Goal: Transaction & Acquisition: Book appointment/travel/reservation

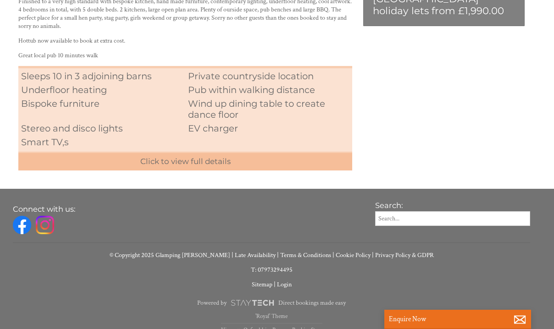
scroll to position [348, 0]
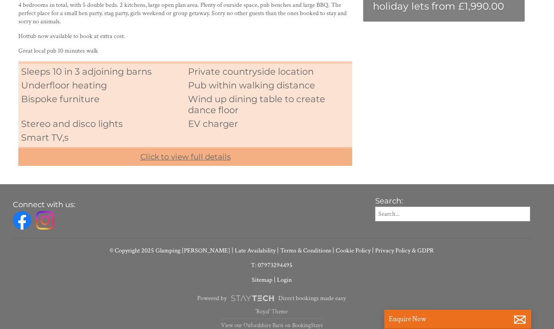
click at [212, 157] on link "Click to view full details" at bounding box center [185, 156] width 334 height 19
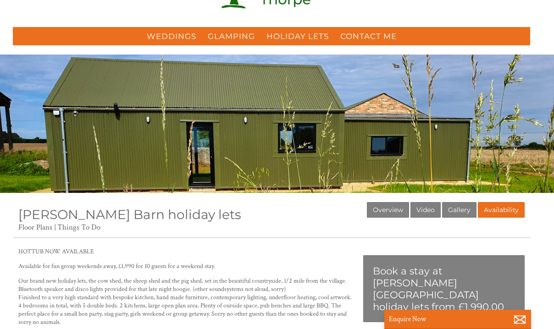
scroll to position [0, 0]
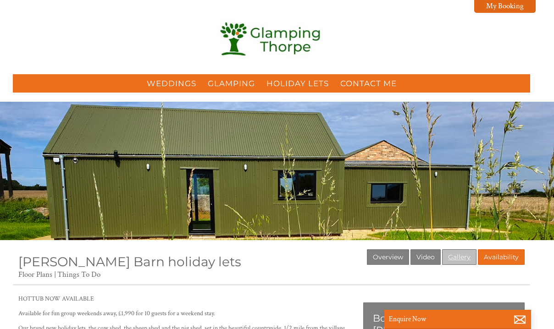
click at [460, 264] on link "Gallery" at bounding box center [459, 258] width 34 height 16
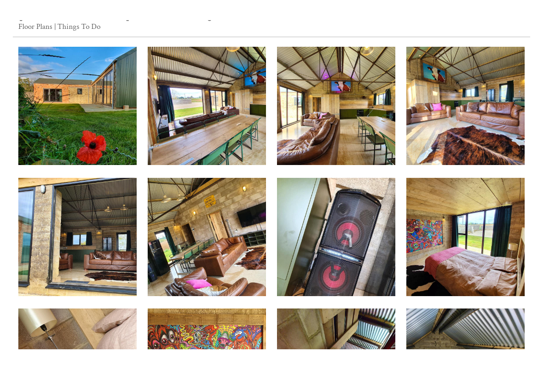
scroll to position [239, 0]
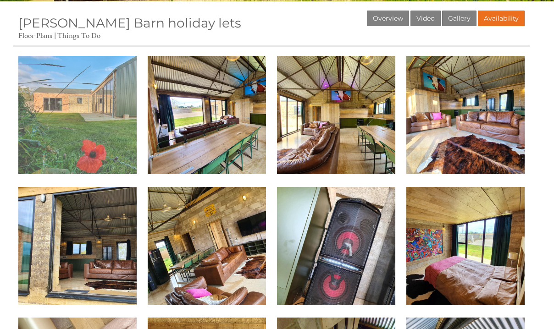
click at [81, 84] on img at bounding box center [77, 115] width 118 height 118
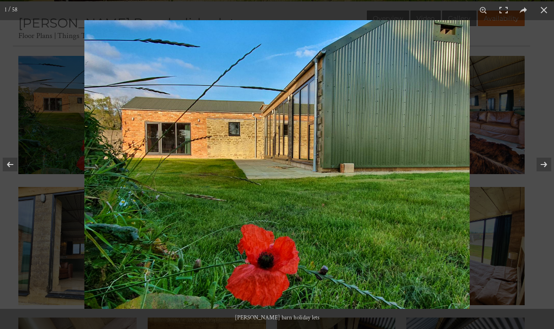
click at [360, 122] on img at bounding box center [276, 164] width 385 height 289
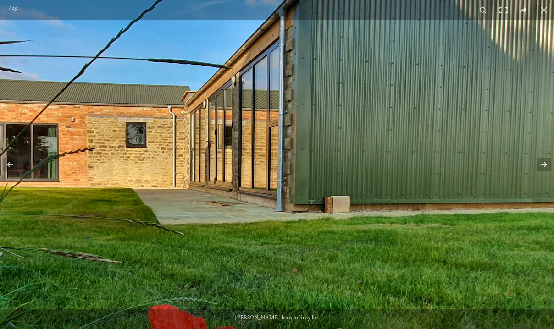
click at [363, 148] on img at bounding box center [212, 198] width 688 height 516
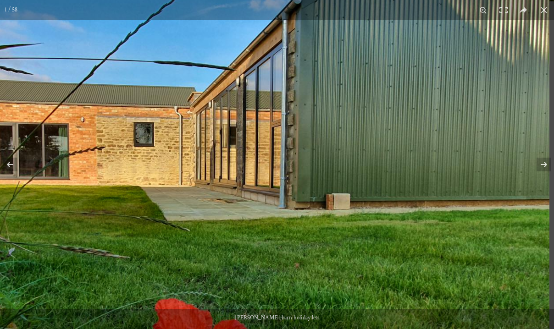
click at [363, 148] on img at bounding box center [217, 196] width 665 height 498
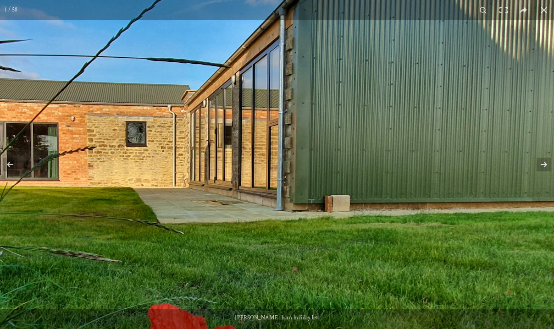
click at [424, 102] on img at bounding box center [212, 197] width 688 height 516
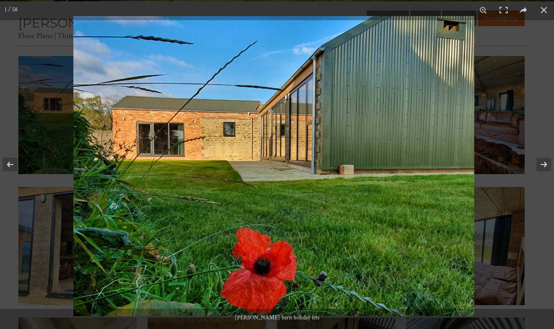
click at [424, 102] on img at bounding box center [273, 166] width 401 height 301
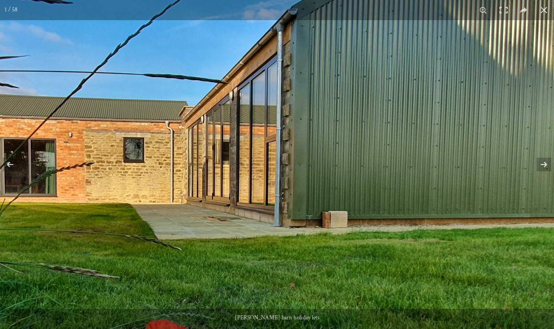
click at [343, 144] on img at bounding box center [210, 213] width 688 height 516
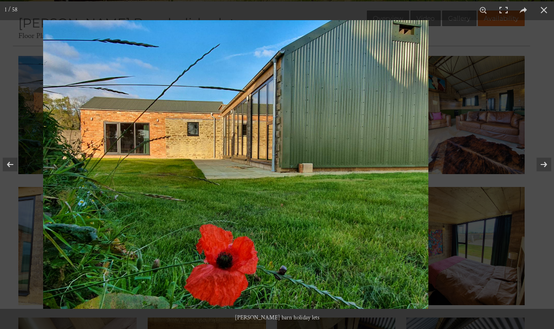
drag, startPoint x: 367, startPoint y: 150, endPoint x: 332, endPoint y: 126, distance: 42.4
click at [332, 126] on img at bounding box center [235, 164] width 385 height 289
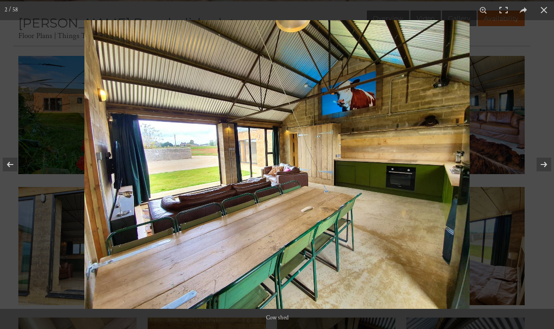
drag, startPoint x: 411, startPoint y: 81, endPoint x: 501, endPoint y: 67, distance: 91.0
click at [470, 67] on img at bounding box center [276, 164] width 385 height 289
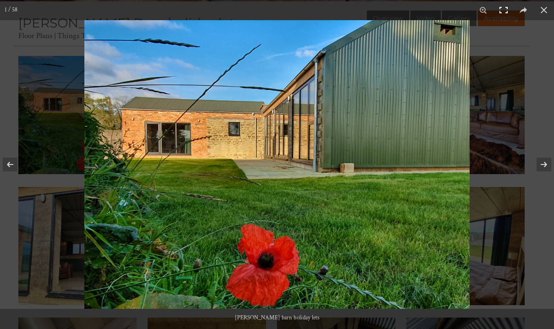
click at [504, 12] on button at bounding box center [504, 10] width 20 height 20
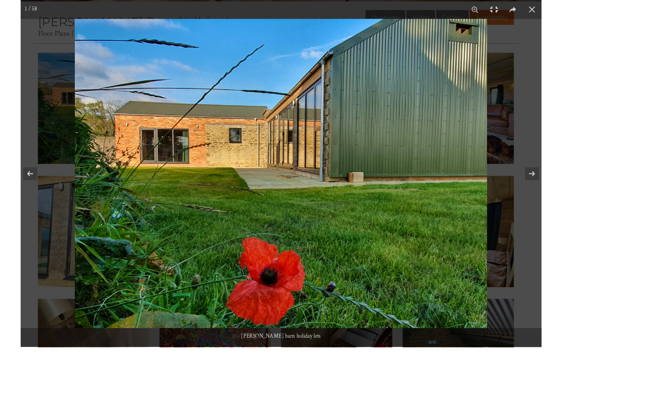
scroll to position [240, 0]
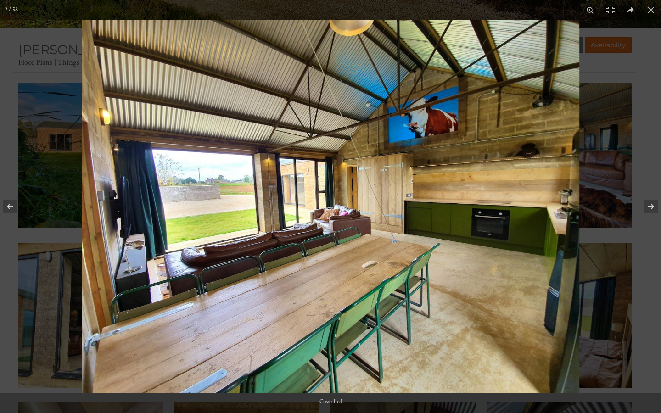
click at [420, 195] on img at bounding box center [330, 206] width 497 height 373
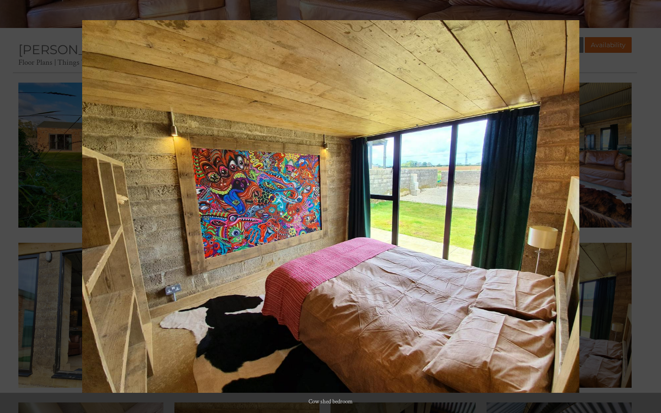
click at [410, 235] on img at bounding box center [330, 206] width 497 height 373
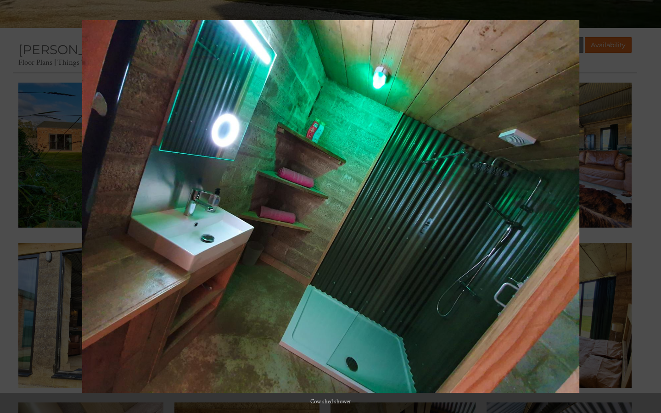
click at [421, 248] on img at bounding box center [330, 206] width 497 height 373
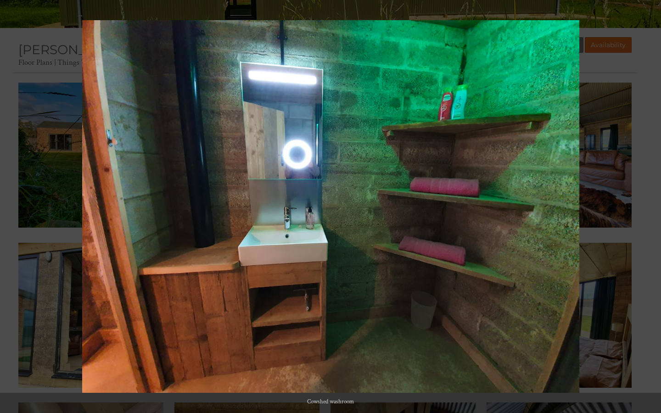
click at [422, 265] on img at bounding box center [330, 206] width 497 height 373
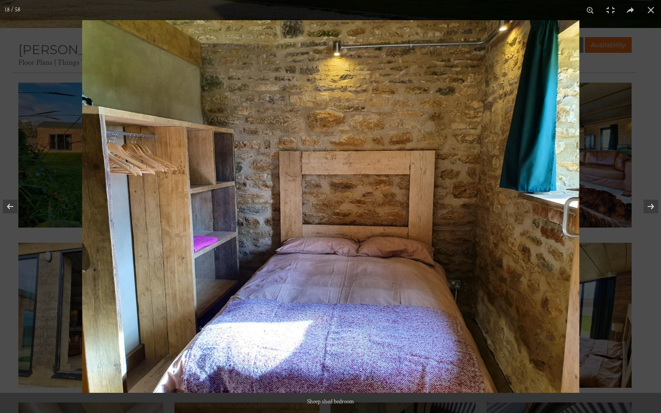
click at [439, 229] on img at bounding box center [330, 206] width 497 height 373
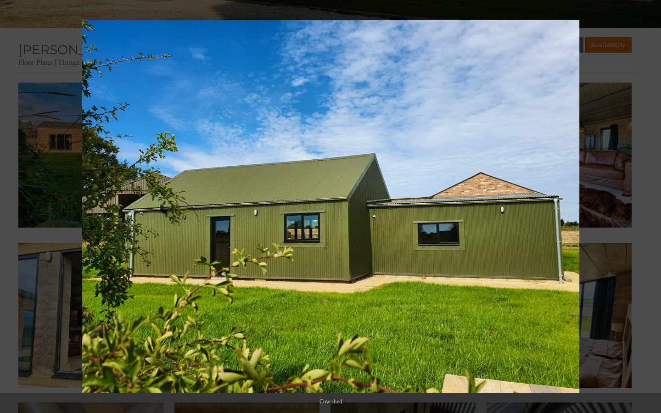
click at [430, 233] on img at bounding box center [330, 206] width 497 height 373
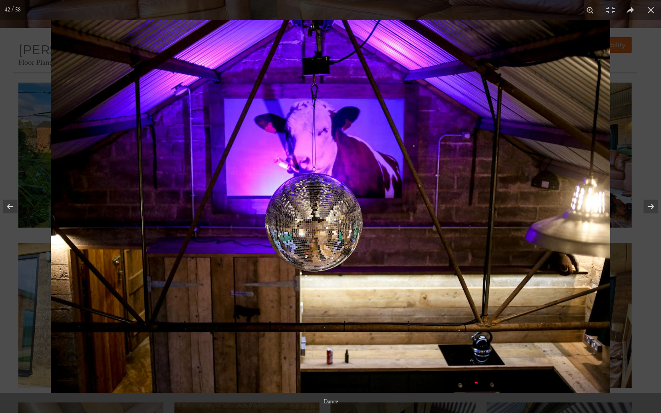
click at [457, 202] on img at bounding box center [330, 206] width 559 height 373
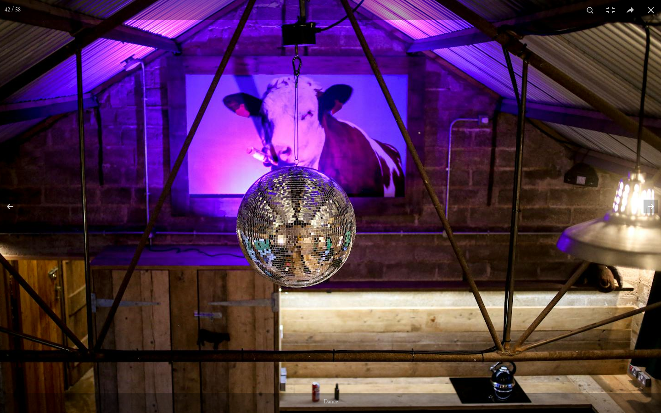
click at [457, 213] on img at bounding box center [316, 207] width 688 height 459
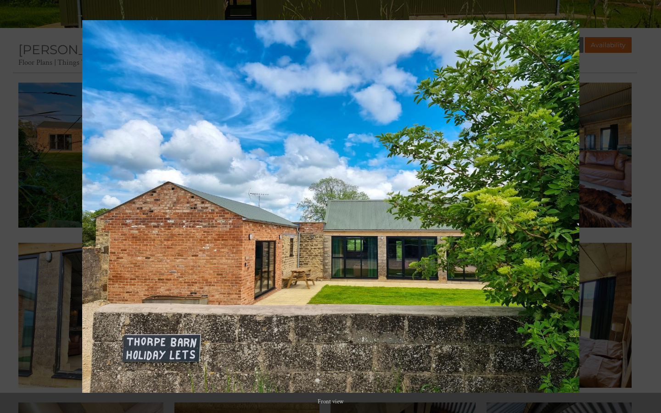
click at [427, 214] on img at bounding box center [330, 206] width 497 height 373
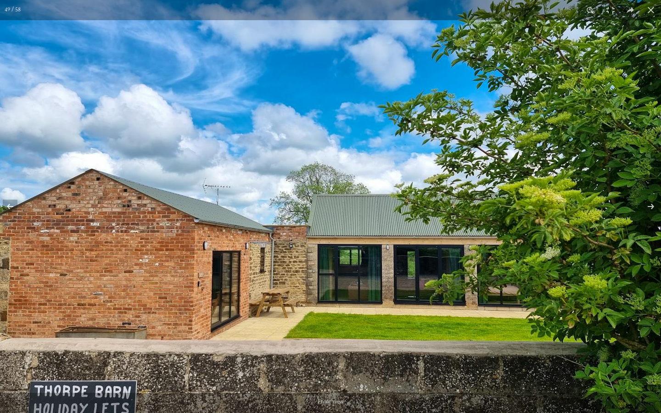
click at [407, 224] on img at bounding box center [316, 203] width 688 height 516
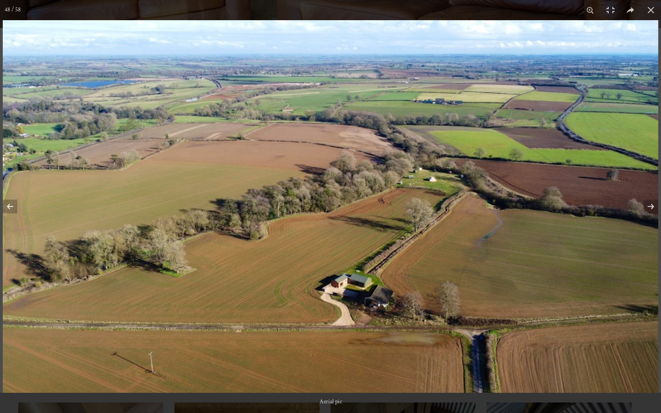
click at [420, 248] on img at bounding box center [330, 206] width 655 height 373
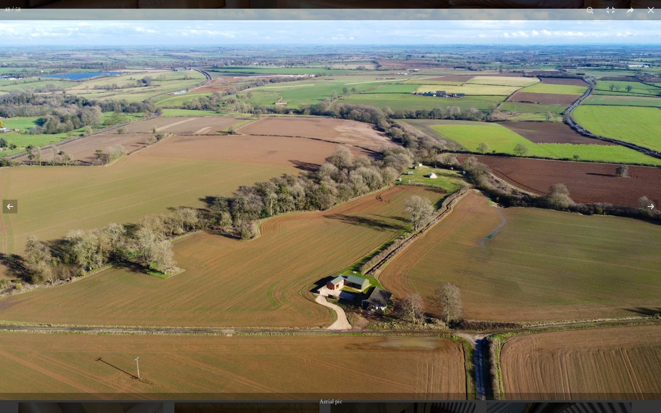
click at [420, 248] on img at bounding box center [326, 204] width 688 height 391
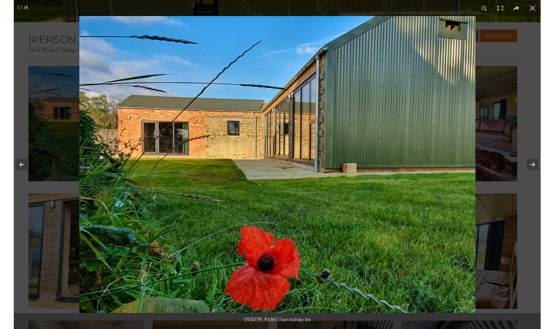
scroll to position [239, 0]
